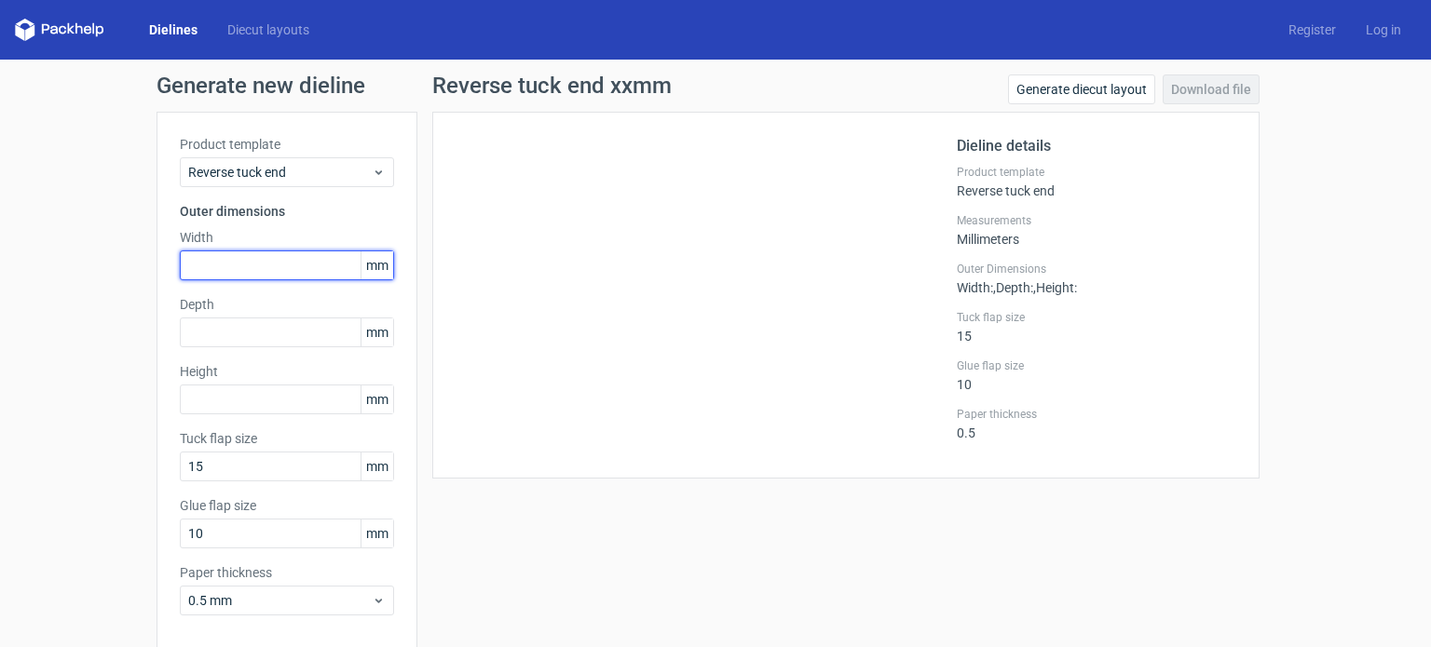
drag, startPoint x: 238, startPoint y: 264, endPoint x: 475, endPoint y: 343, distance: 249.5
click at [238, 264] on input "text" at bounding box center [287, 266] width 214 height 30
type input "108"
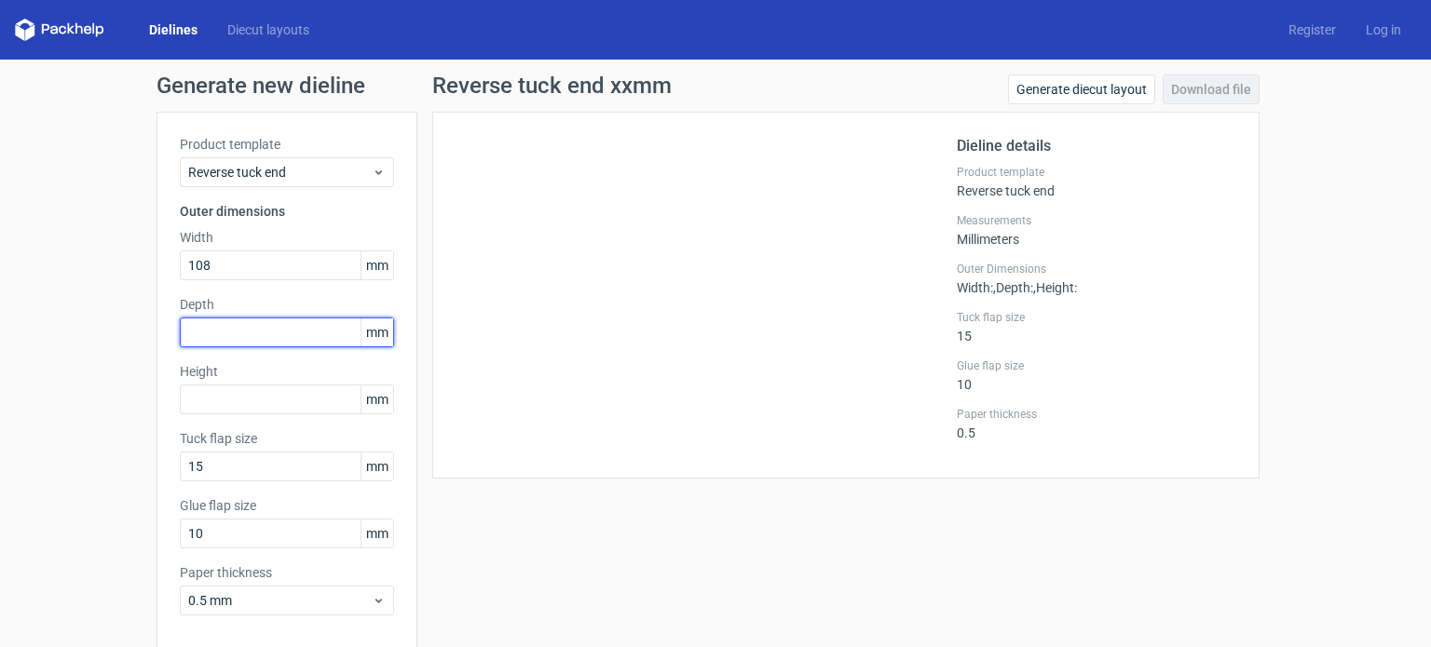
click at [218, 327] on input "text" at bounding box center [287, 333] width 214 height 30
type input "60"
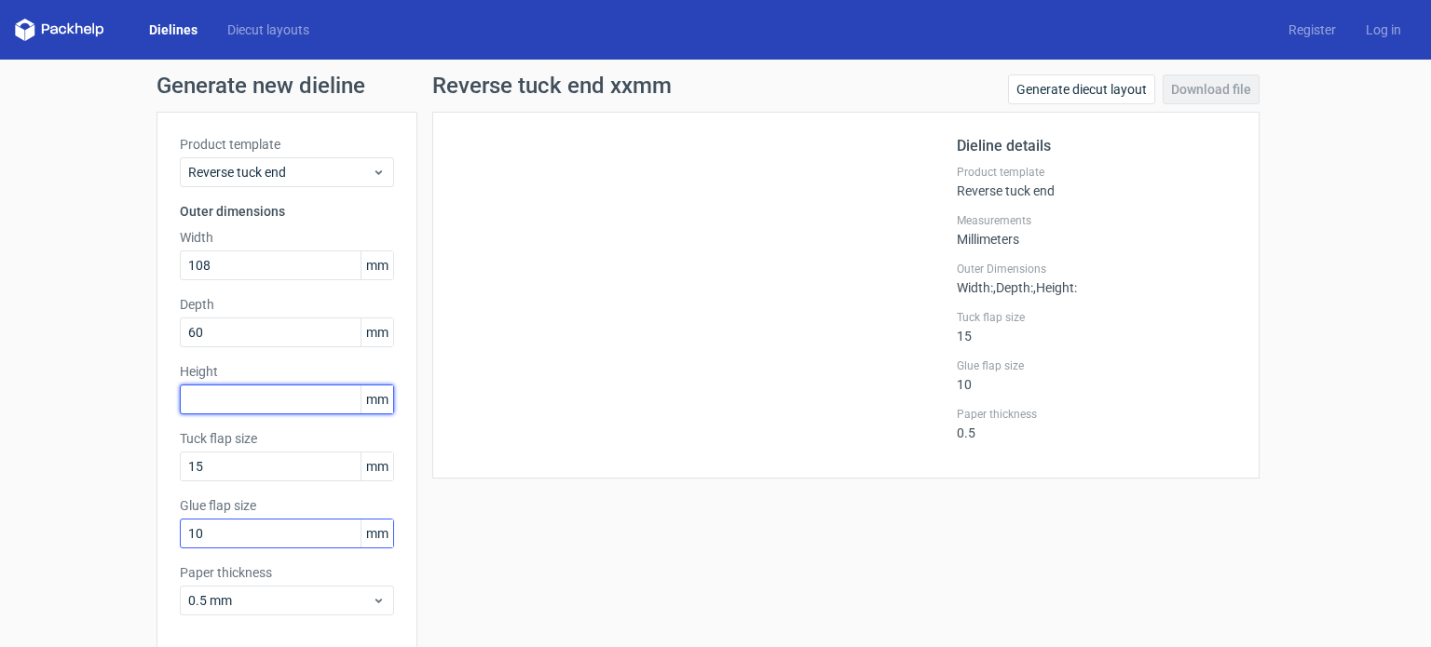
drag, startPoint x: 211, startPoint y: 408, endPoint x: 351, endPoint y: 530, distance: 185.5
click at [211, 407] on input "text" at bounding box center [287, 400] width 214 height 30
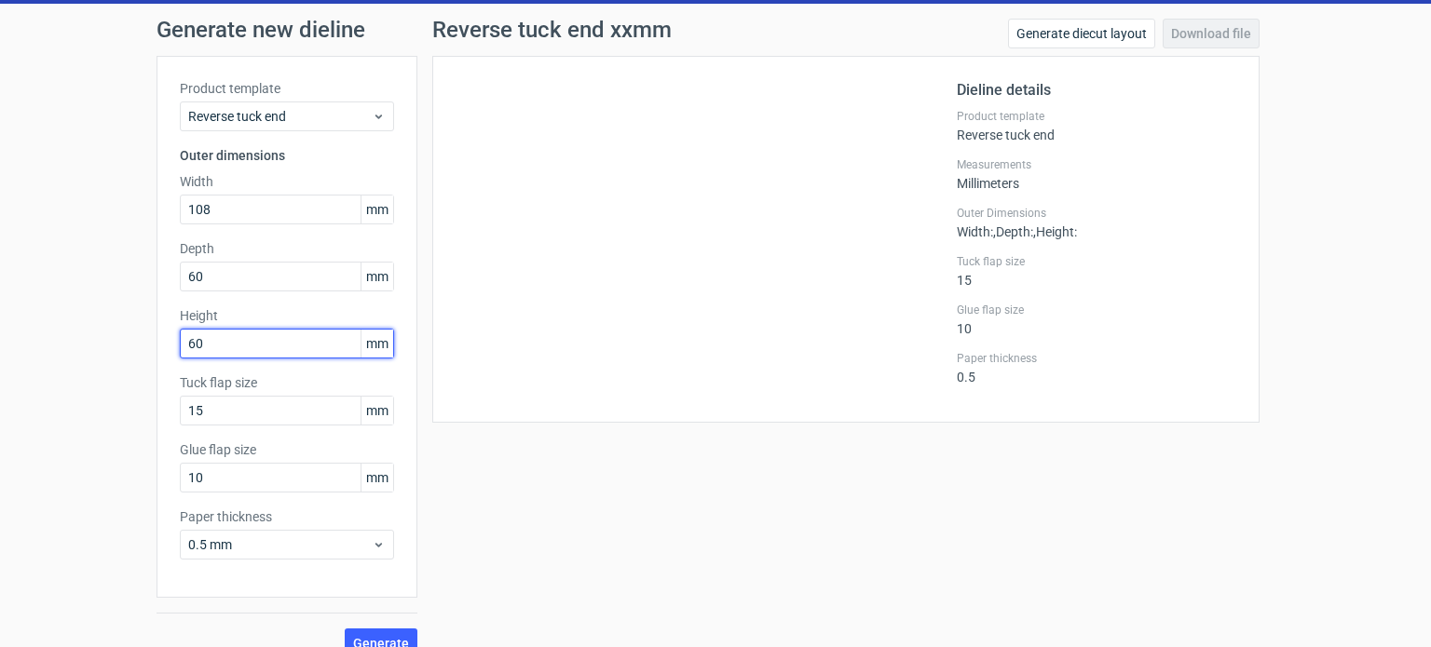
scroll to position [81, 0]
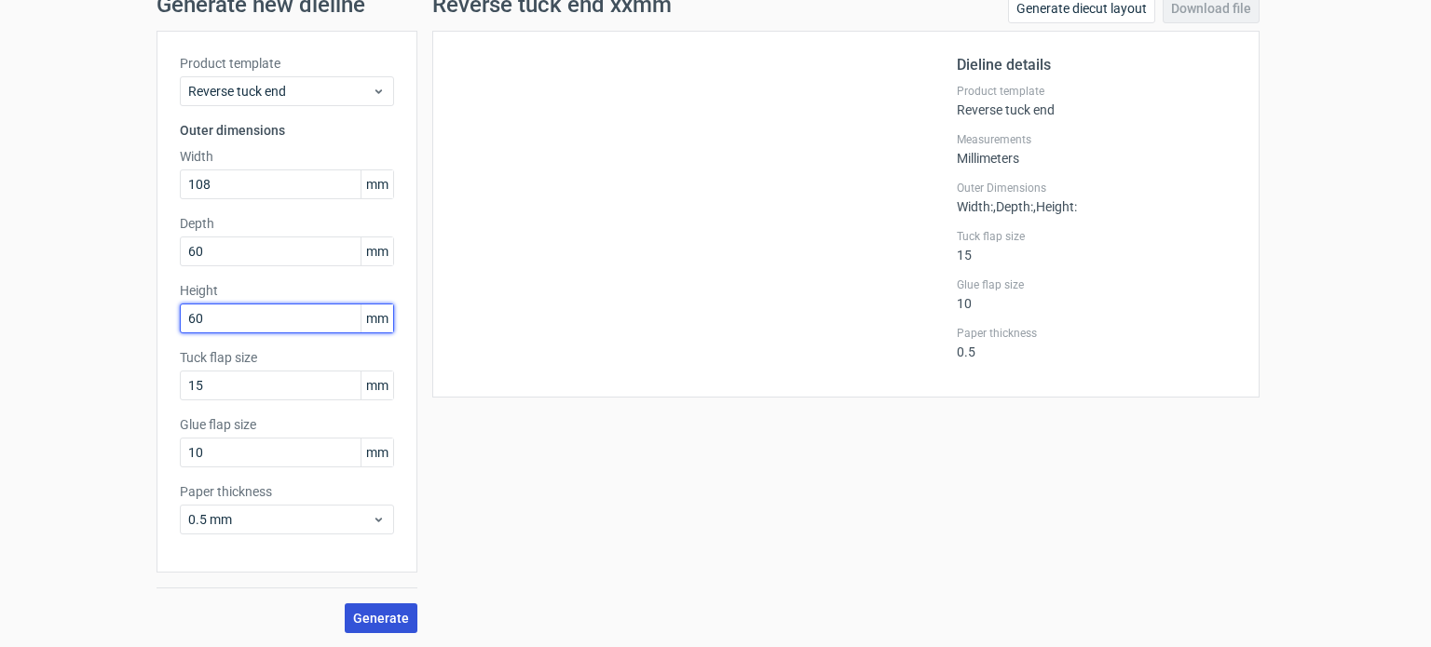
type input "60"
click at [358, 612] on span "Generate" at bounding box center [381, 618] width 56 height 13
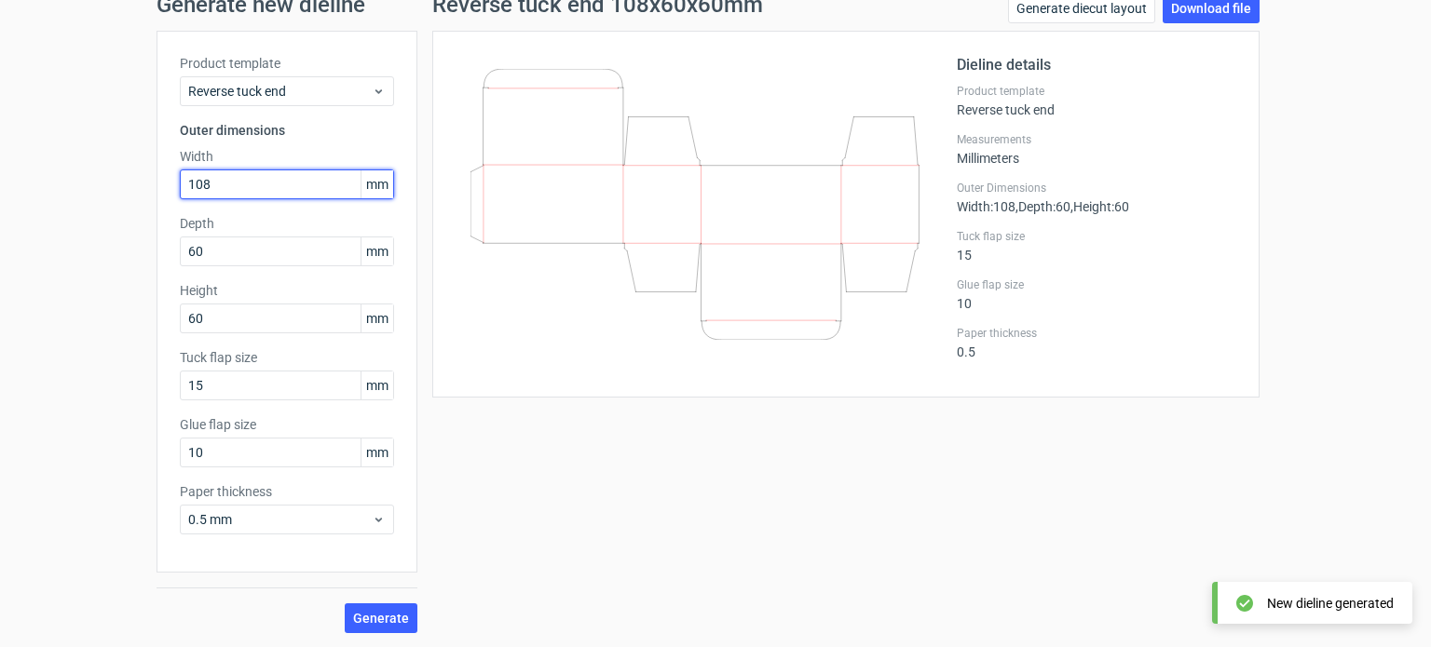
drag, startPoint x: 220, startPoint y: 188, endPoint x: 95, endPoint y: 164, distance: 127.1
click at [95, 164] on div "Generate new dieline Product template Reverse tuck end Outer dimensions Width 1…" at bounding box center [715, 314] width 1431 height 670
type input "60"
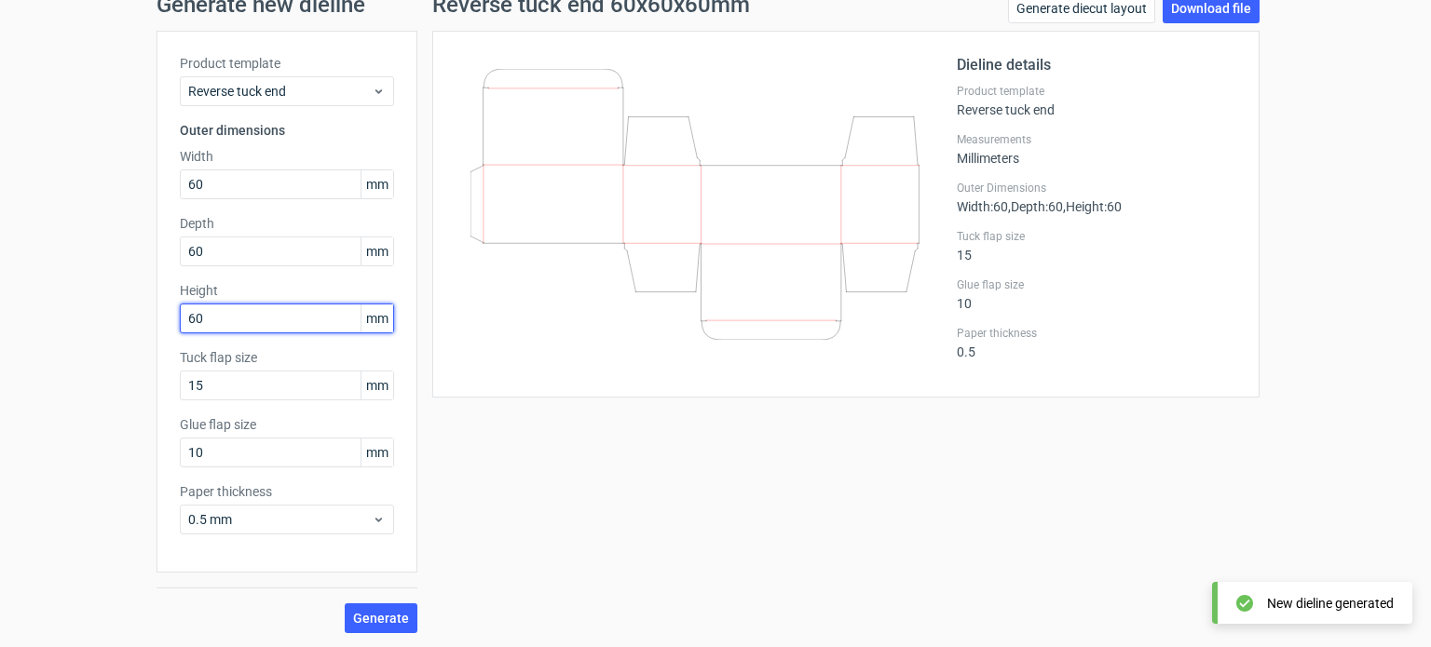
drag, startPoint x: 206, startPoint y: 314, endPoint x: 72, endPoint y: 290, distance: 136.3
click at [72, 290] on div "Generate new dieline Product template Reverse tuck end Outer dimensions Width 6…" at bounding box center [715, 314] width 1431 height 670
type input "108"
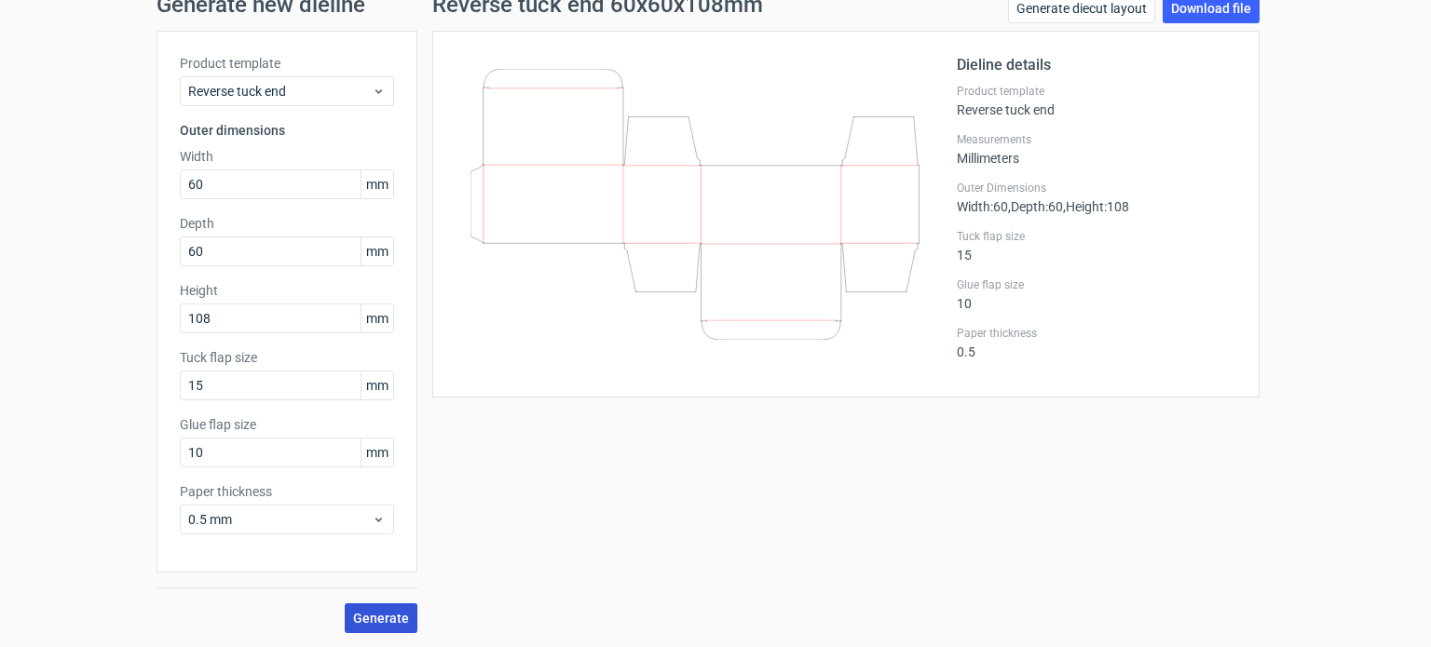
click at [381, 619] on span "Generate" at bounding box center [381, 618] width 56 height 13
click at [1177, 7] on link "Download file" at bounding box center [1210, 8] width 97 height 30
click at [1361, 197] on div "Generate new dieline Product template Reverse tuck end Outer dimensions Width 6…" at bounding box center [715, 314] width 1431 height 670
